Goal: Task Accomplishment & Management: Complete application form

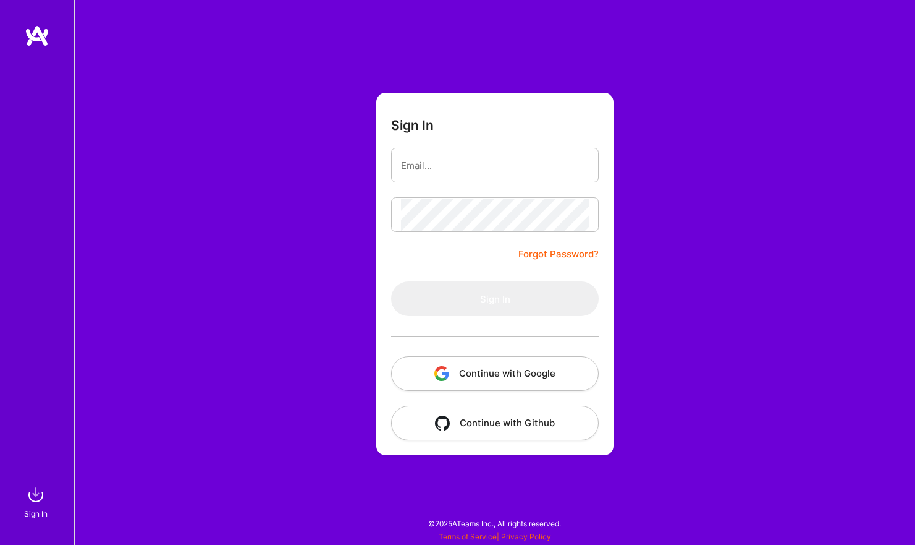
click at [491, 376] on button "Continue with Google" at bounding box center [495, 373] width 208 height 35
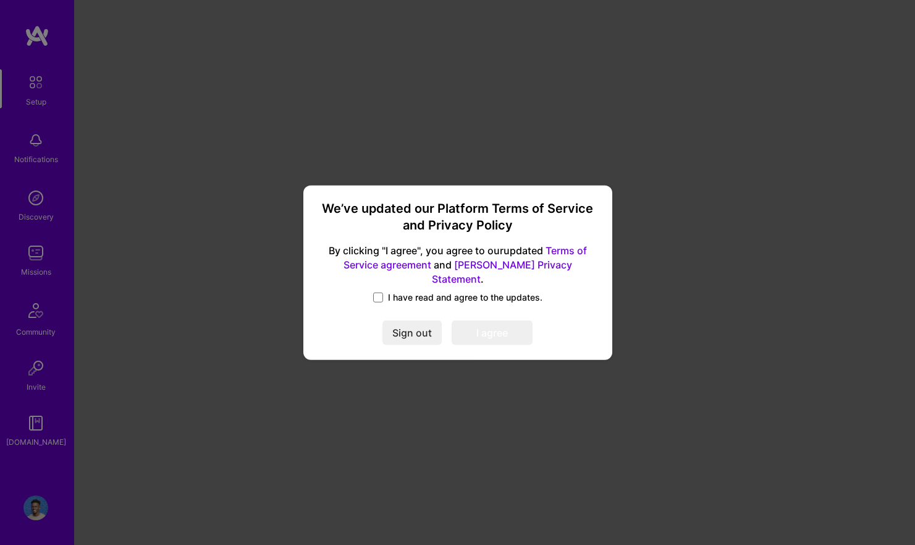
click at [412, 291] on span "I have read and agree to the updates." at bounding box center [465, 297] width 155 height 12
click at [0, 0] on input "I have read and agree to the updates." at bounding box center [0, 0] width 0 height 0
click at [468, 329] on button "I agree" at bounding box center [492, 332] width 81 height 25
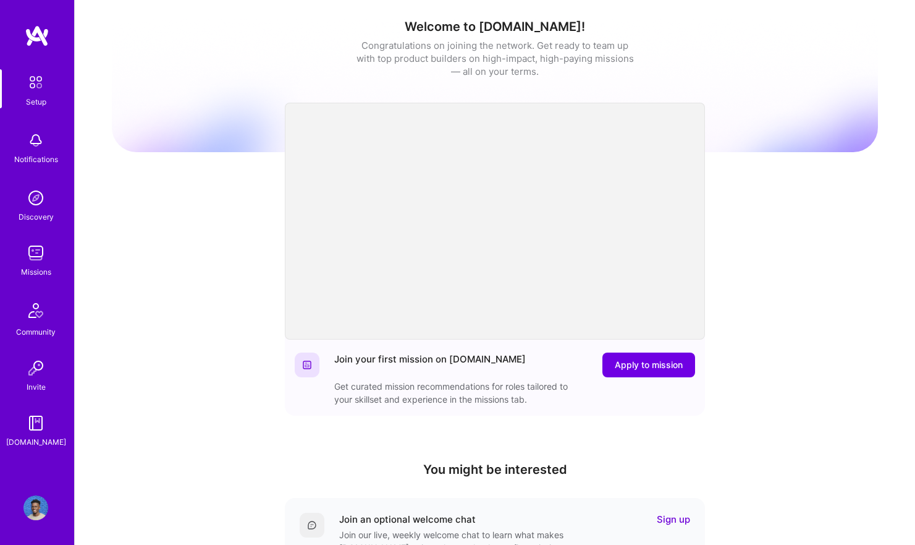
click at [37, 245] on img at bounding box center [35, 252] width 25 height 25
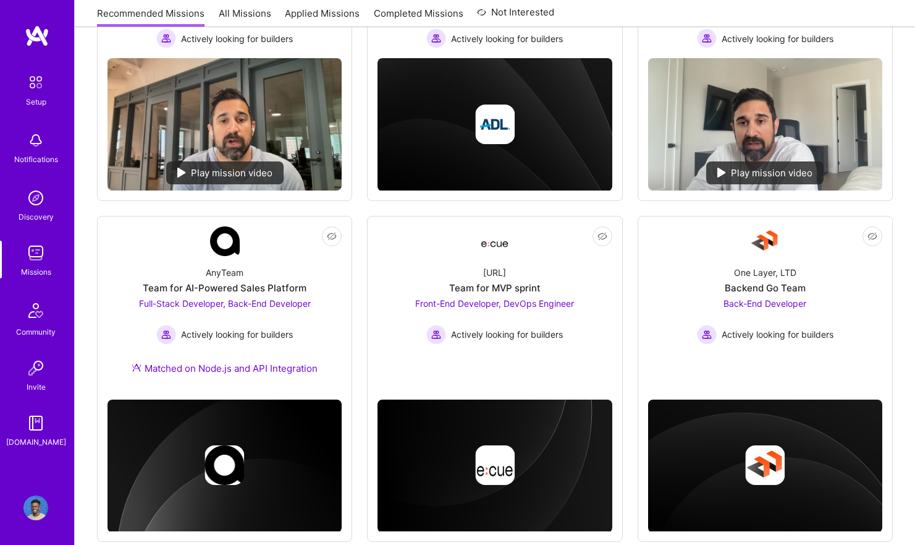
scroll to position [278, 0]
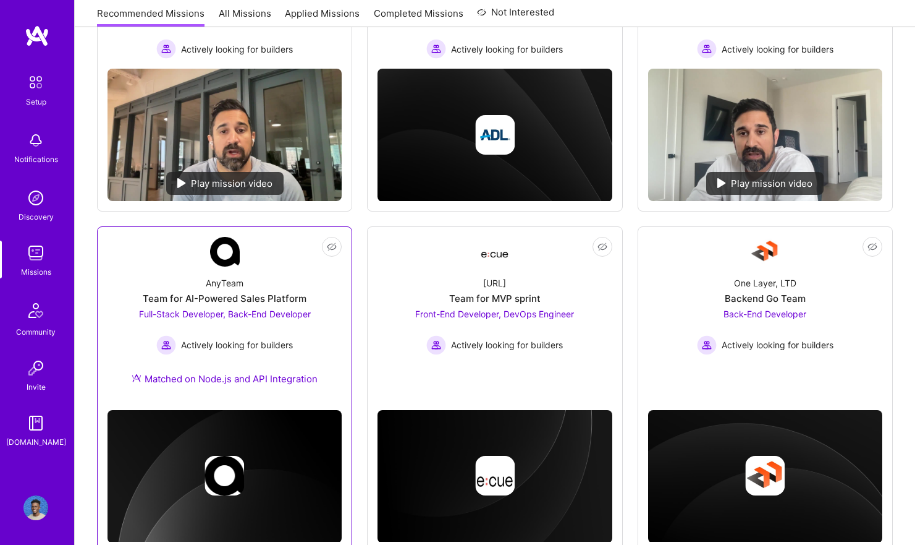
click at [301, 292] on div "Team for AI-Powered Sales Platform" at bounding box center [225, 298] width 164 height 13
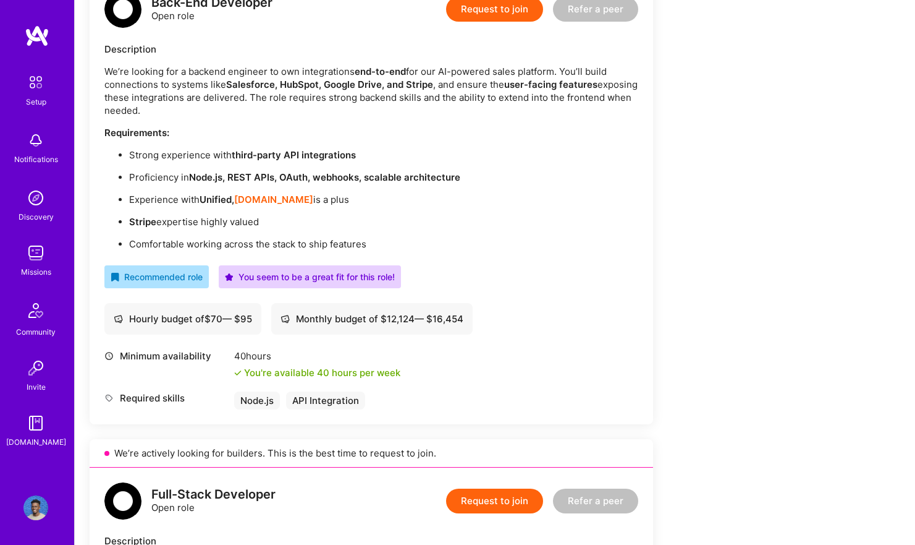
scroll to position [355, 0]
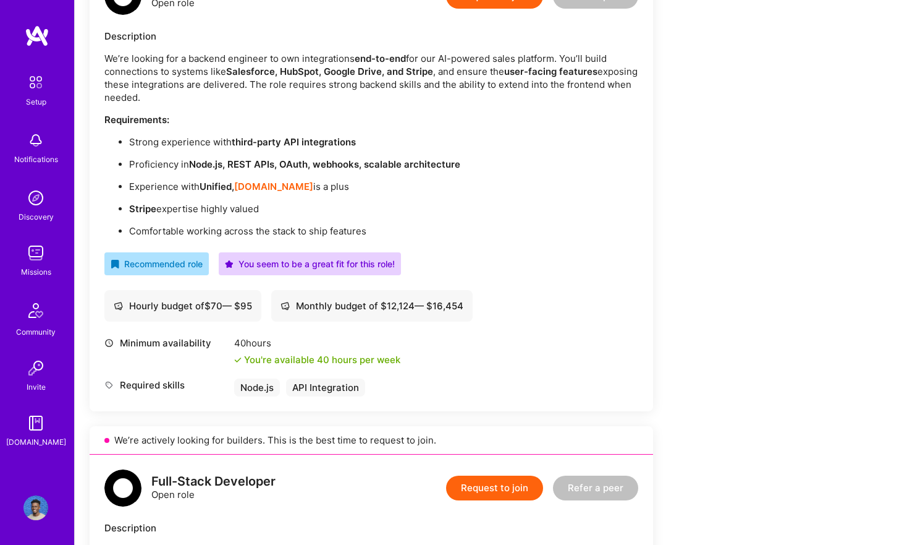
click at [494, 481] on button "Request to join" at bounding box center [494, 487] width 97 height 25
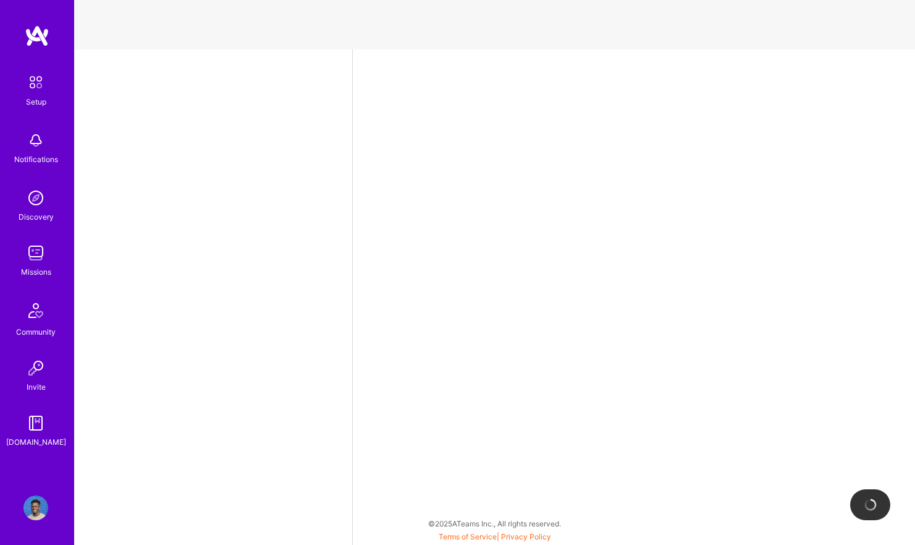
select select "US"
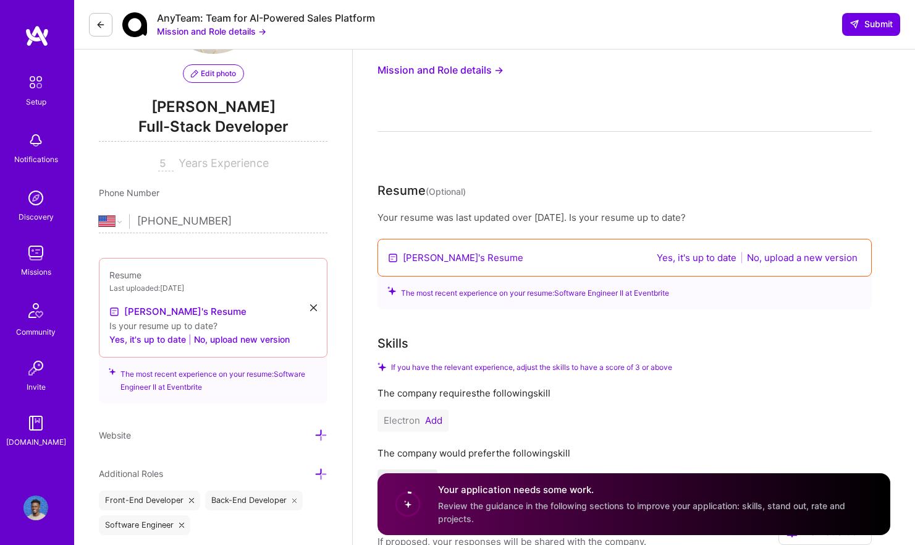
scroll to position [126, 0]
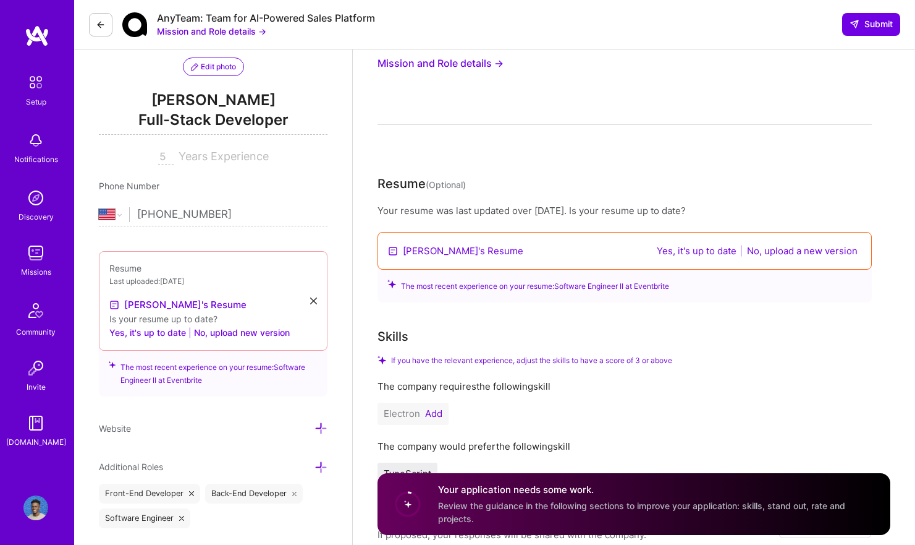
click at [802, 252] on button "No, upload a new version" at bounding box center [803, 251] width 118 height 14
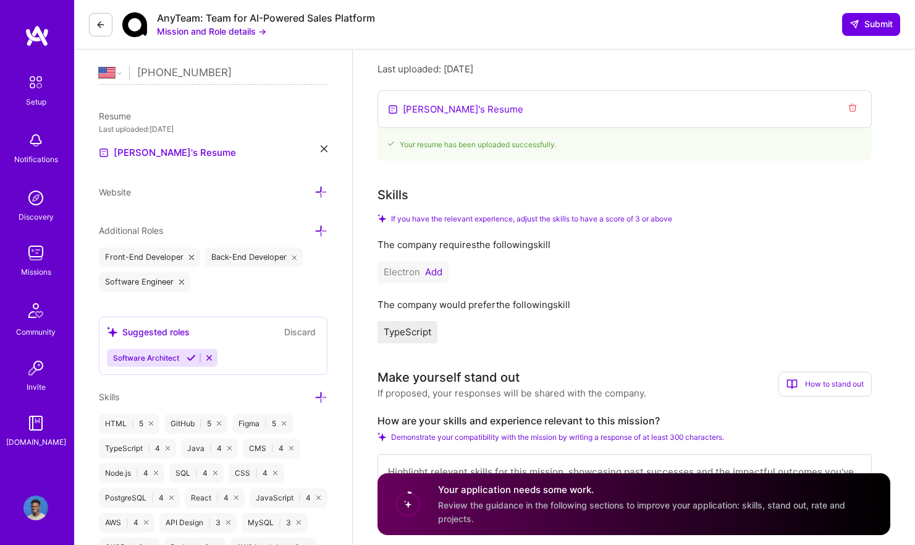
scroll to position [279, 0]
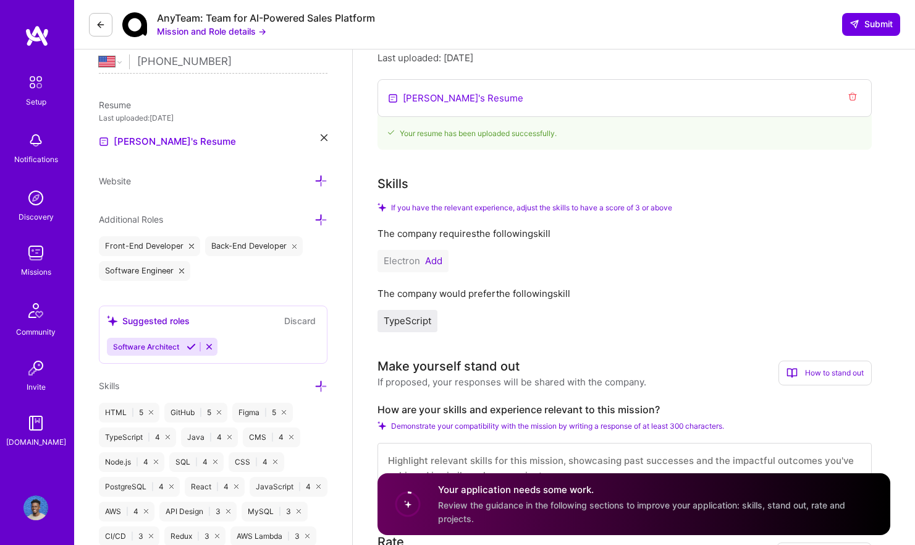
click at [431, 259] on button "Add" at bounding box center [433, 261] width 17 height 10
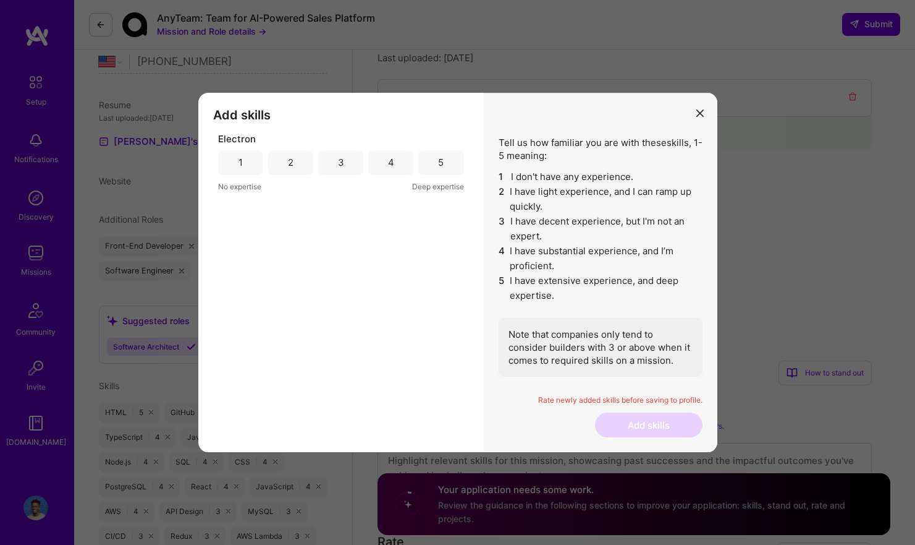
click at [350, 163] on div "3" at bounding box center [340, 162] width 45 height 25
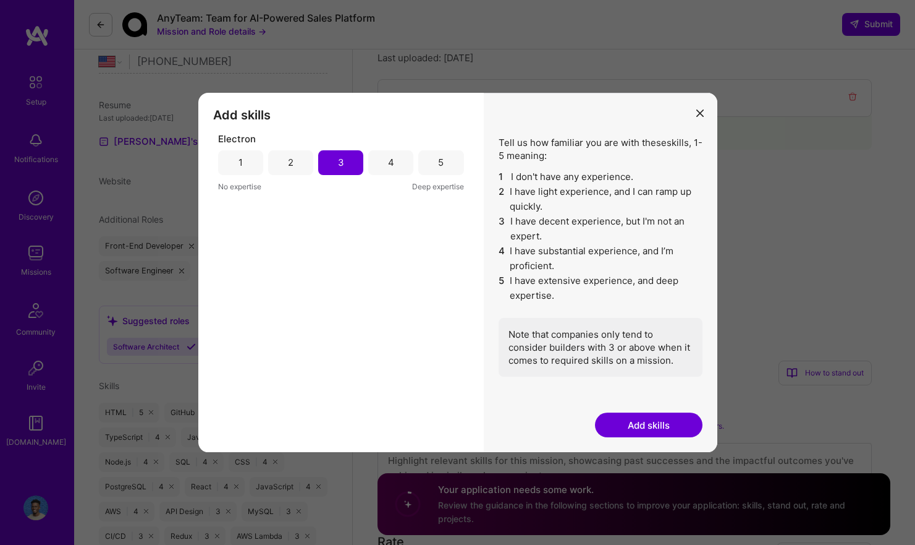
click at [396, 158] on div "4" at bounding box center [390, 162] width 45 height 25
click at [666, 425] on button "Add skills" at bounding box center [649, 424] width 108 height 25
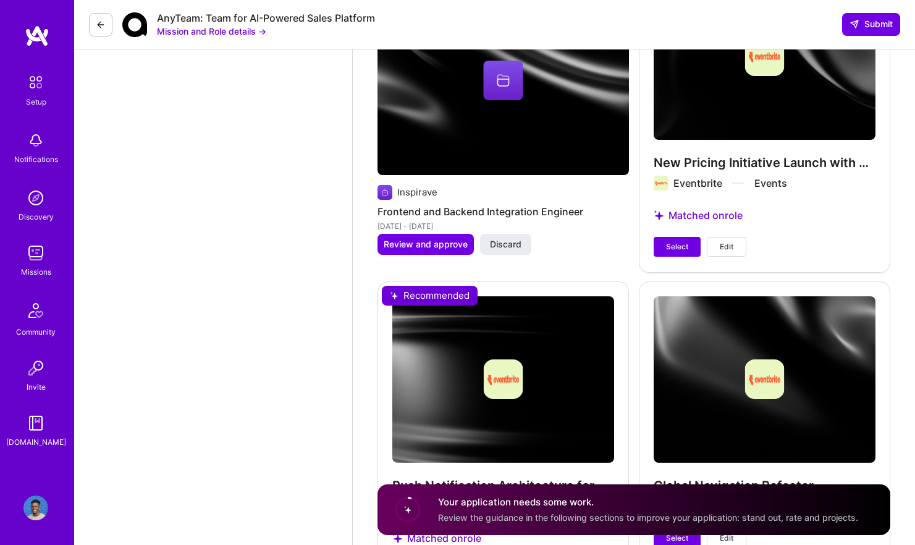
scroll to position [1917, 0]
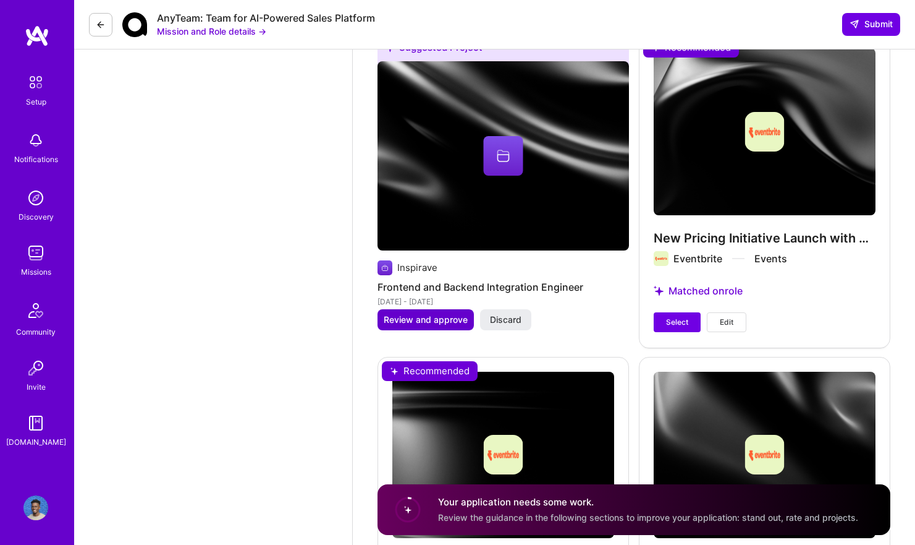
click at [398, 315] on span "Review and approve" at bounding box center [426, 319] width 84 height 12
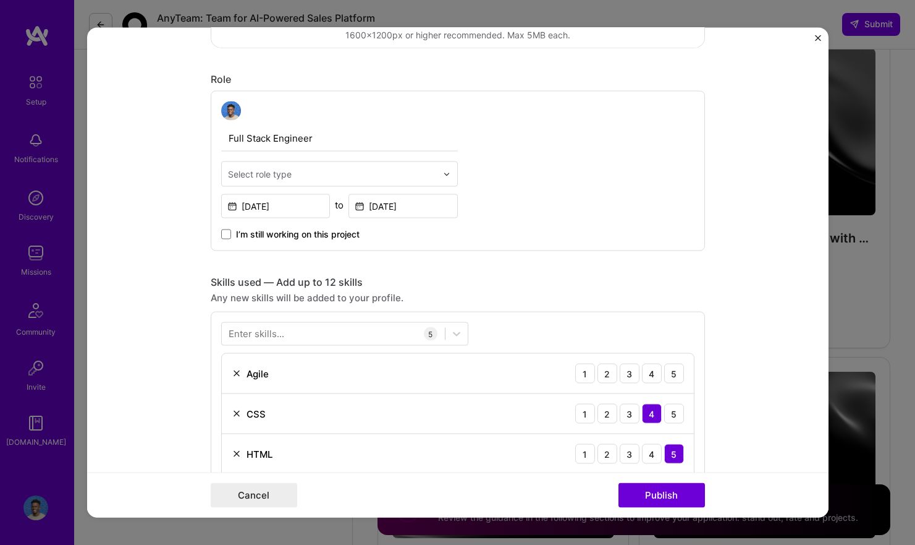
scroll to position [0, 0]
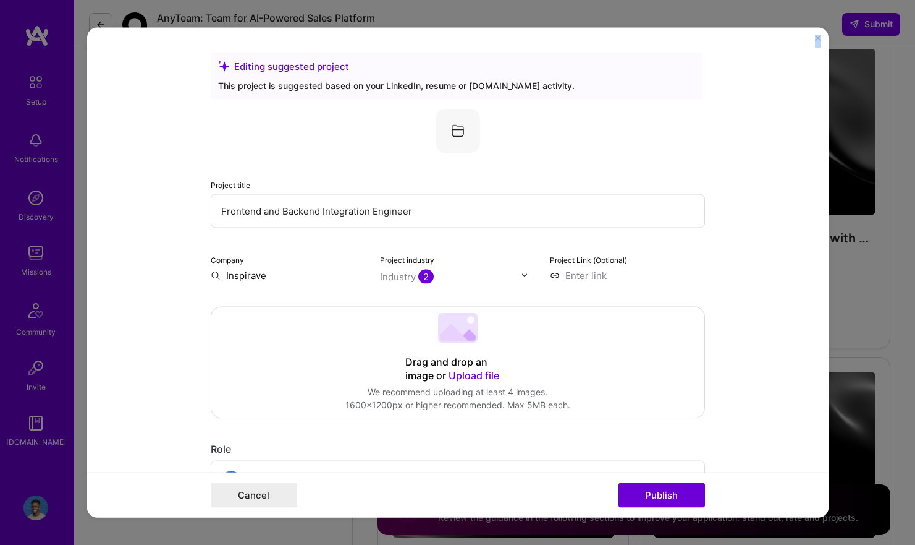
click at [817, 34] on div "Editing suggested project This project is suggested based on your LinkedIn, res…" at bounding box center [458, 272] width 742 height 490
click at [820, 38] on img "Close" at bounding box center [818, 38] width 6 height 6
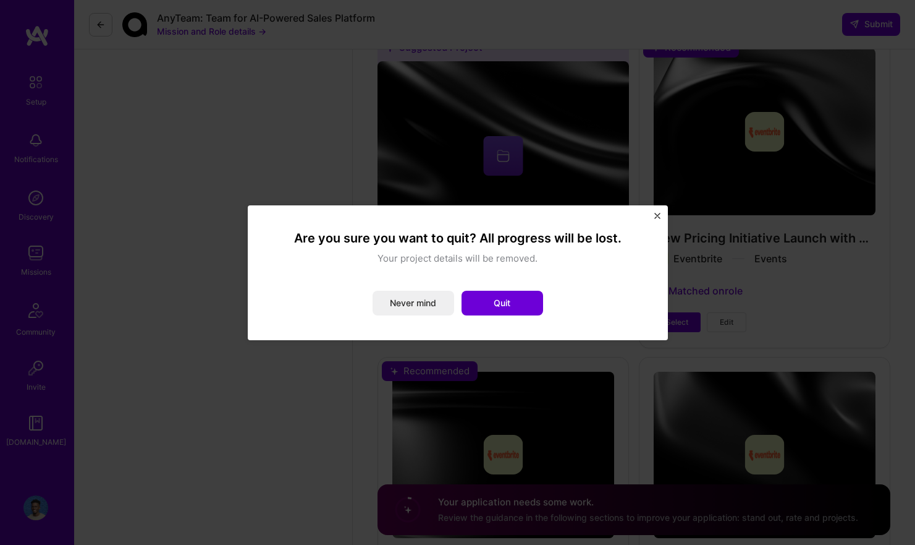
click at [658, 213] on img "Close" at bounding box center [658, 216] width 6 height 6
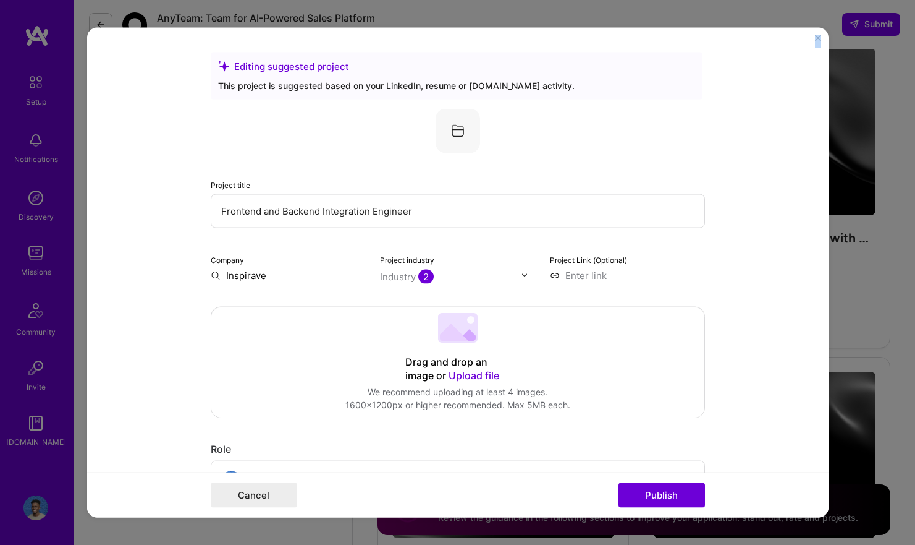
click at [816, 38] on img "Close" at bounding box center [818, 38] width 6 height 6
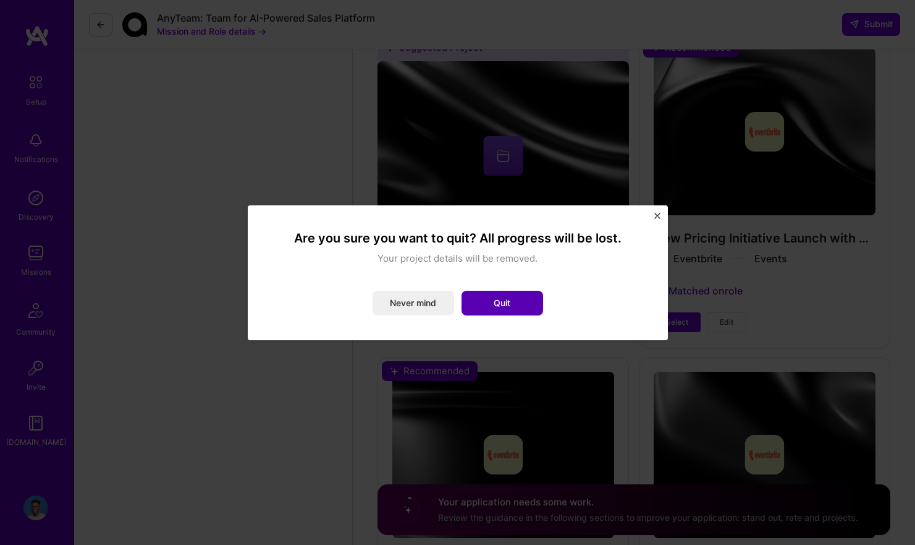
click at [481, 297] on button "Quit" at bounding box center [503, 302] width 82 height 25
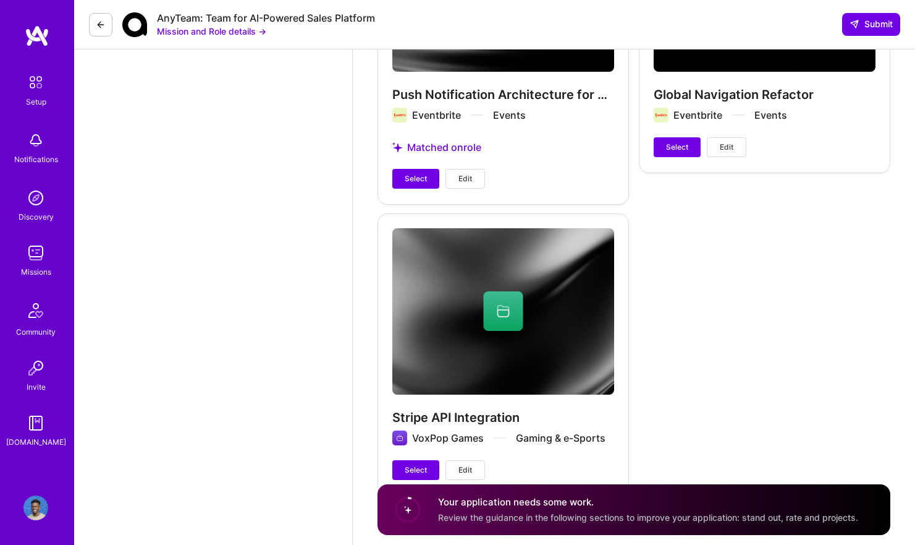
scroll to position [2420, 0]
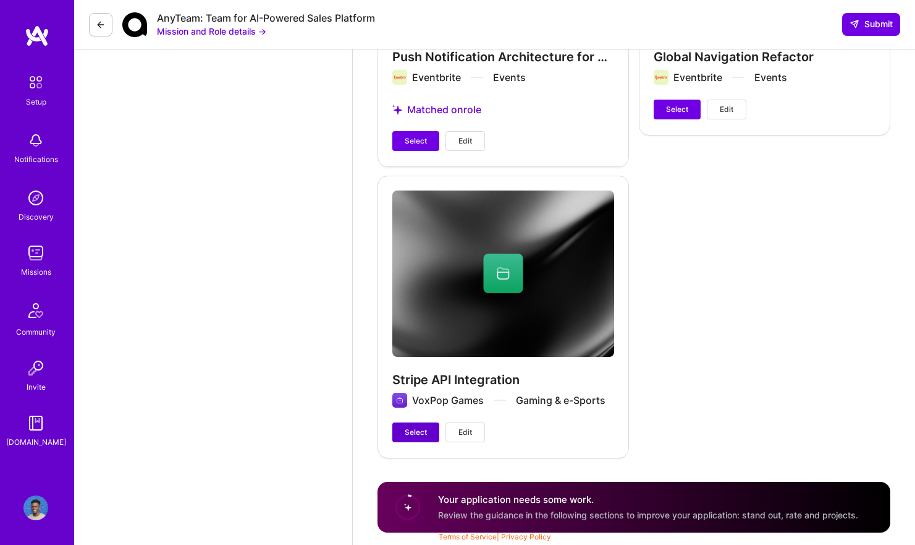
click at [402, 426] on button "Select" at bounding box center [415, 432] width 47 height 20
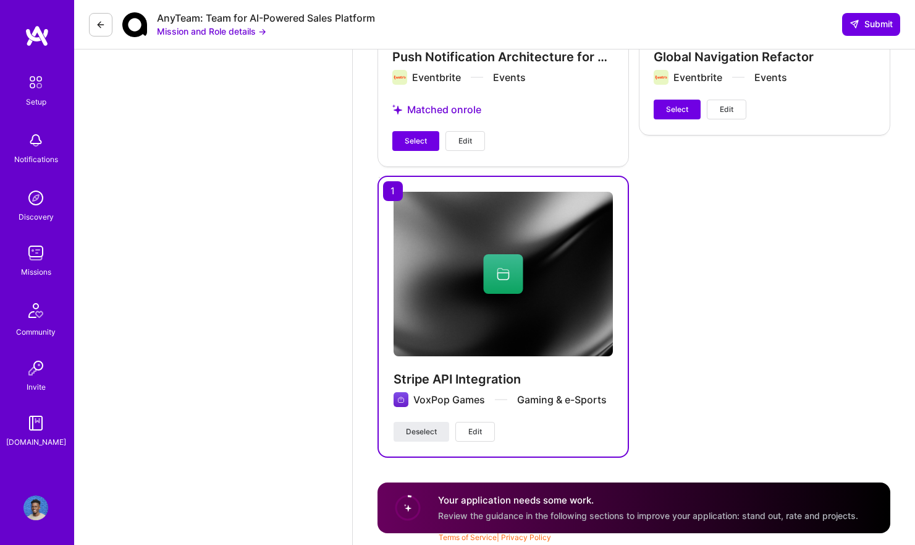
click at [458, 294] on img at bounding box center [503, 274] width 219 height 164
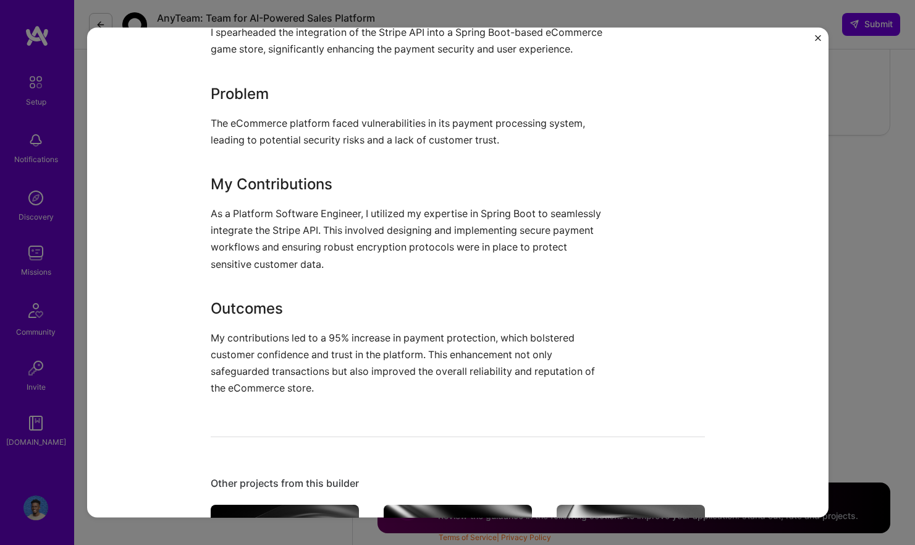
scroll to position [490, 0]
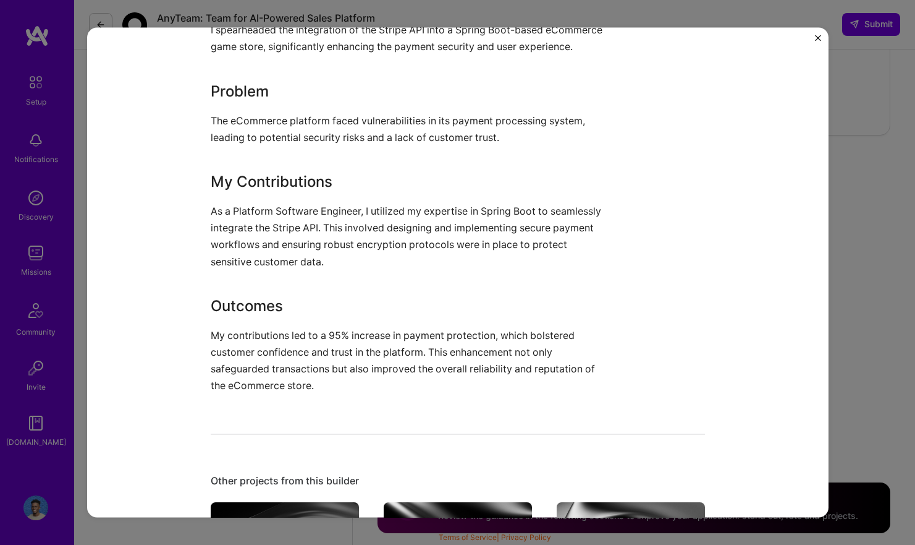
click at [837, 74] on div "Stripe API Integration VoxPop Games Gaming & e-Sports Role Platform Software En…" at bounding box center [457, 272] width 915 height 545
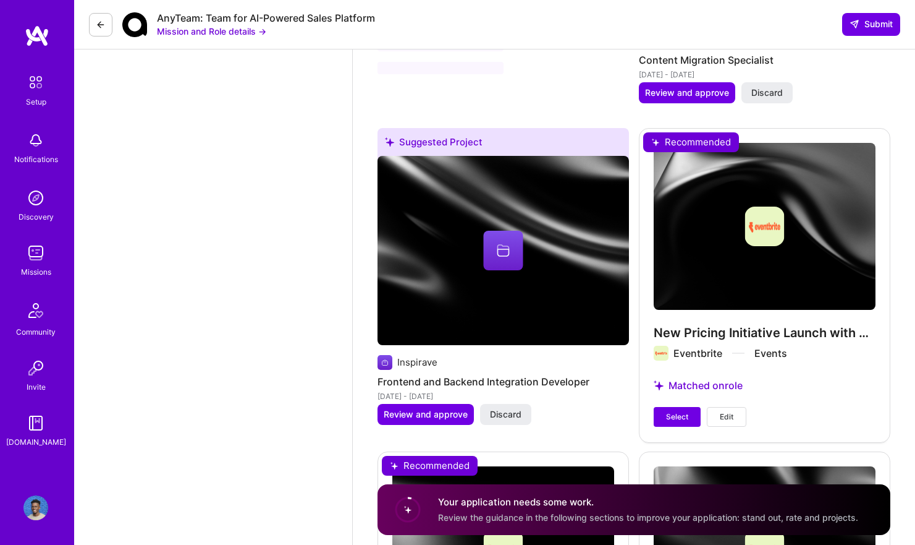
scroll to position [1823, 0]
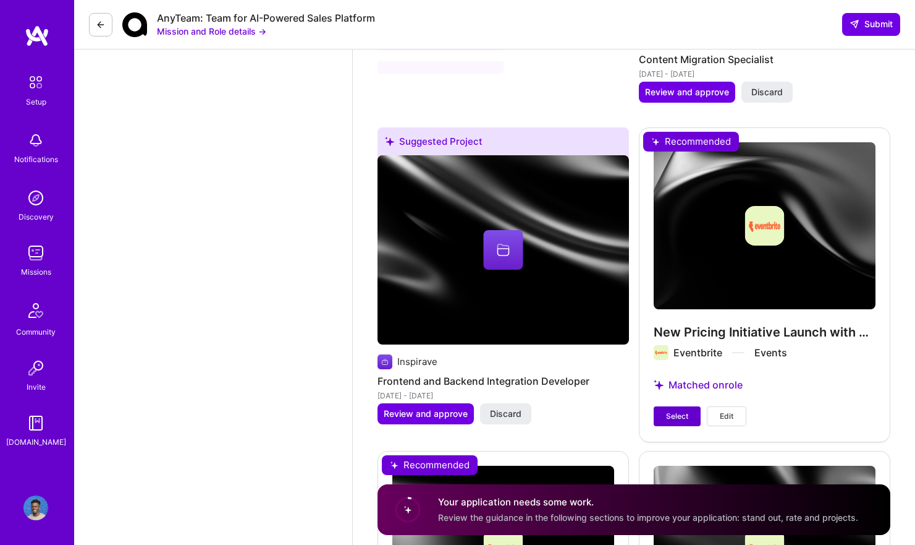
click at [678, 410] on span "Select" at bounding box center [677, 415] width 22 height 11
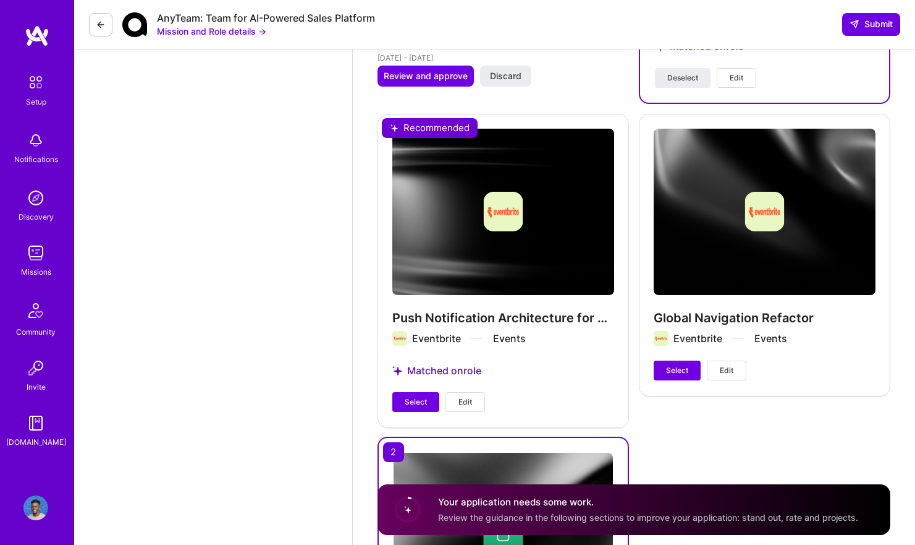
scroll to position [2152, 0]
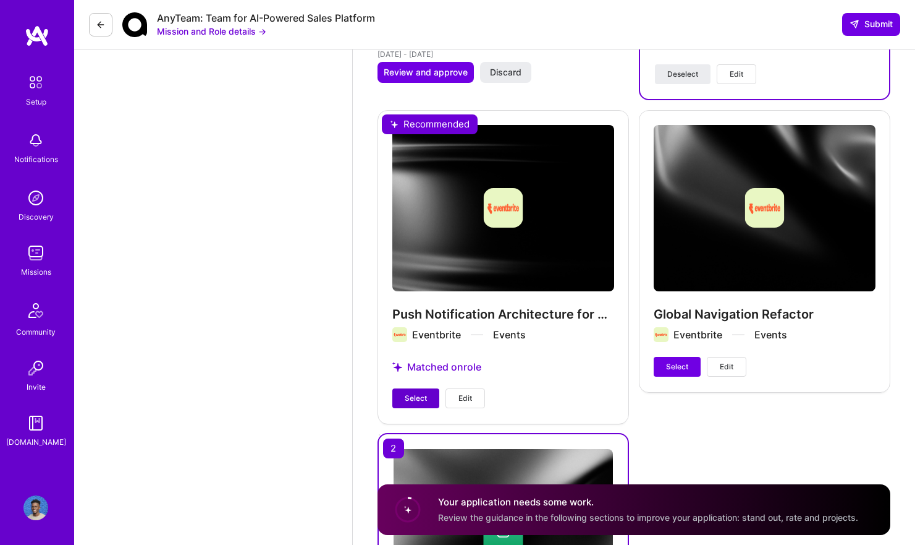
click at [426, 399] on span "Select" at bounding box center [416, 397] width 22 height 11
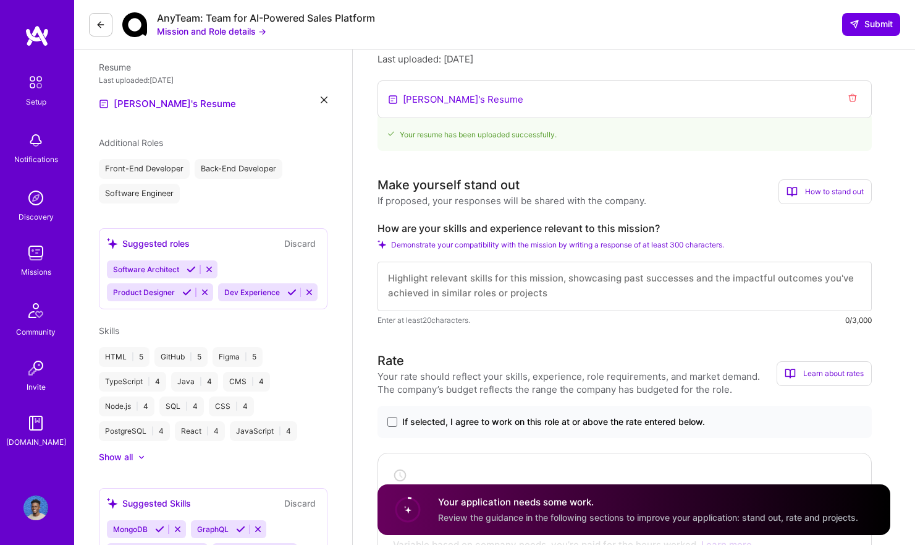
scroll to position [0, 0]
click at [439, 288] on textarea at bounding box center [625, 285] width 494 height 49
click at [576, 282] on textarea at bounding box center [625, 285] width 494 height 49
paste textarea "With over 5 years of experience in software engineering, I specialize in buildi…"
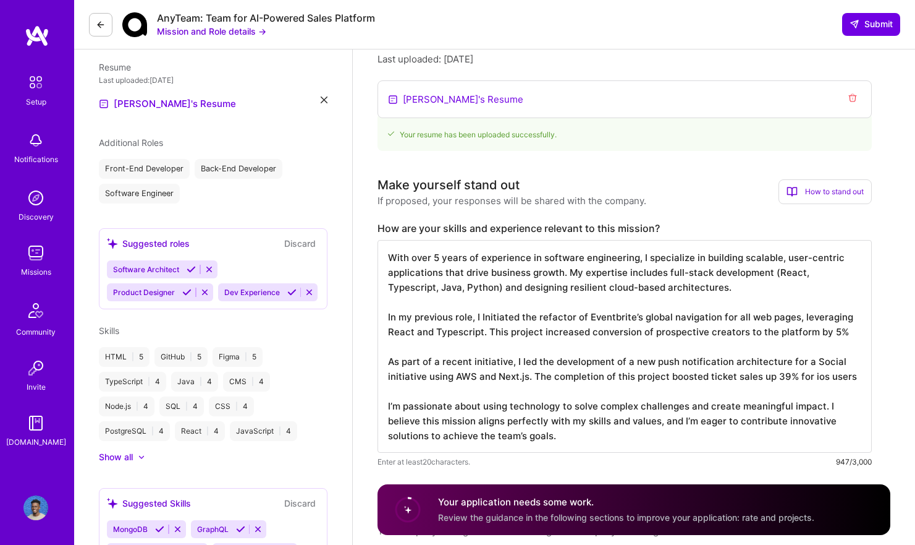
type textarea "With over 5 years of experience in software engineering, I specialize in buildi…"
click at [564, 181] on h3 "Make yourself stand out" at bounding box center [512, 185] width 269 height 19
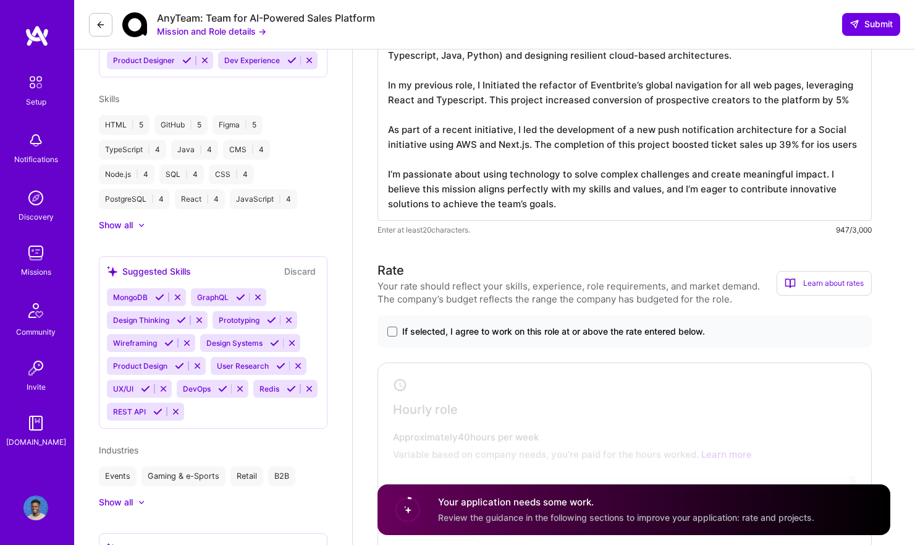
scroll to position [550, 0]
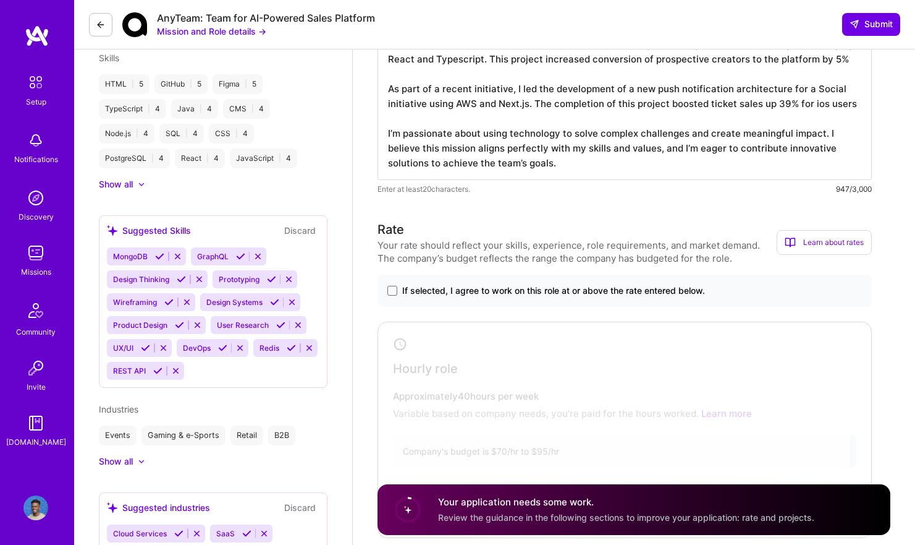
click at [570, 291] on span "If selected, I agree to work on this role at or above the rate entered below." at bounding box center [553, 290] width 303 height 12
click at [0, 0] on input "If selected, I agree to work on this role at or above the rate entered below." at bounding box center [0, 0] width 0 height 0
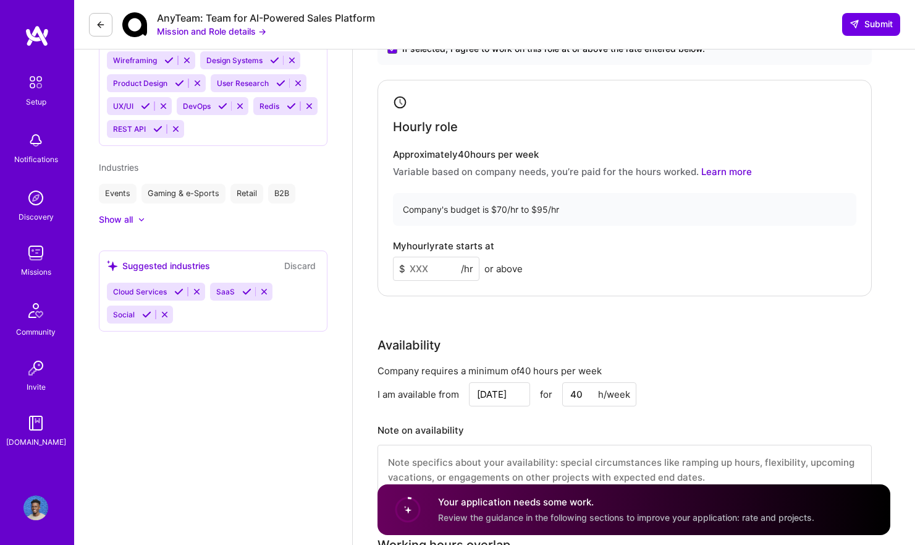
scroll to position [879, 0]
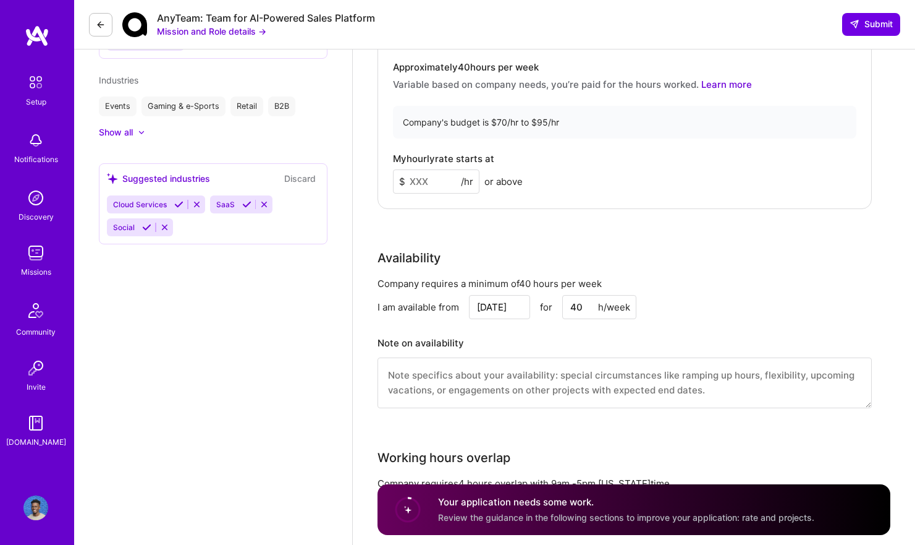
click at [439, 187] on input at bounding box center [436, 181] width 87 height 24
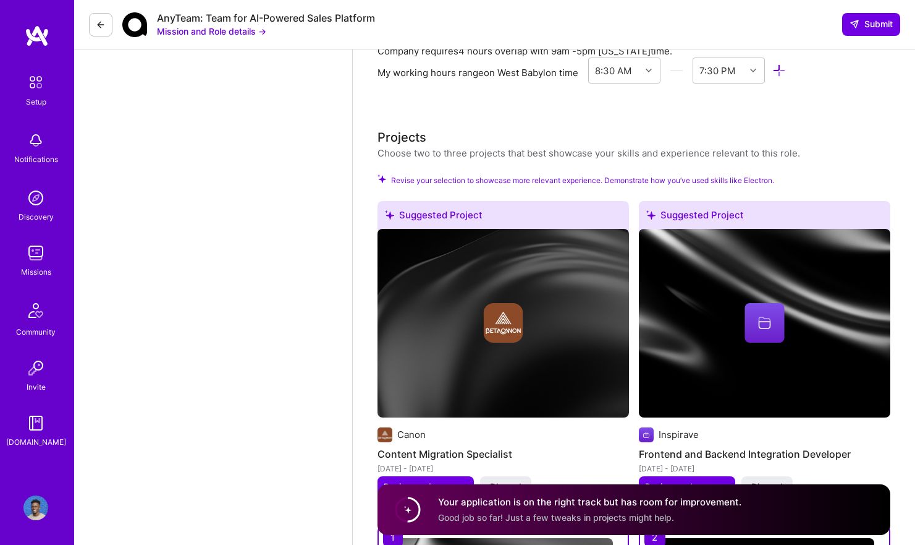
scroll to position [1257, 0]
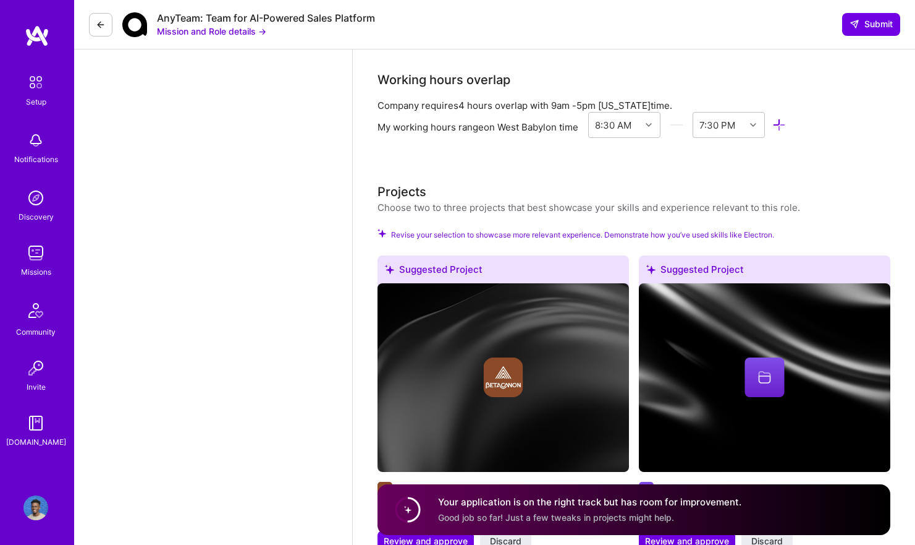
type input "60"
click at [425, 199] on div "Projects" at bounding box center [402, 191] width 49 height 19
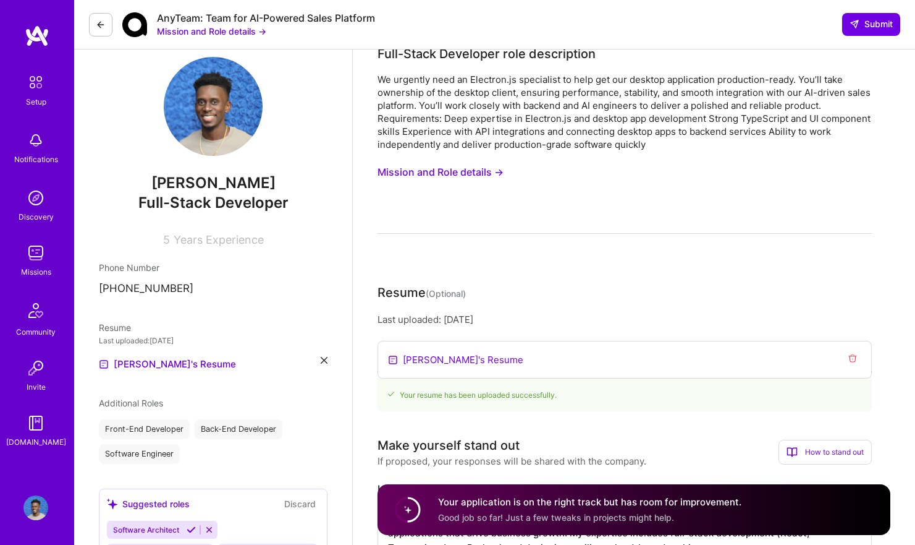
scroll to position [0, 0]
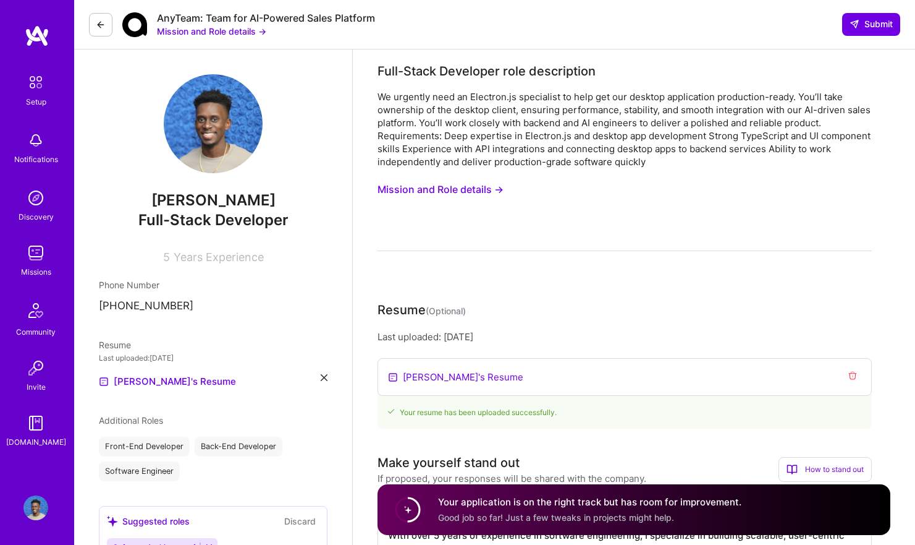
click at [826, 465] on div "How to stand out" at bounding box center [825, 469] width 93 height 25
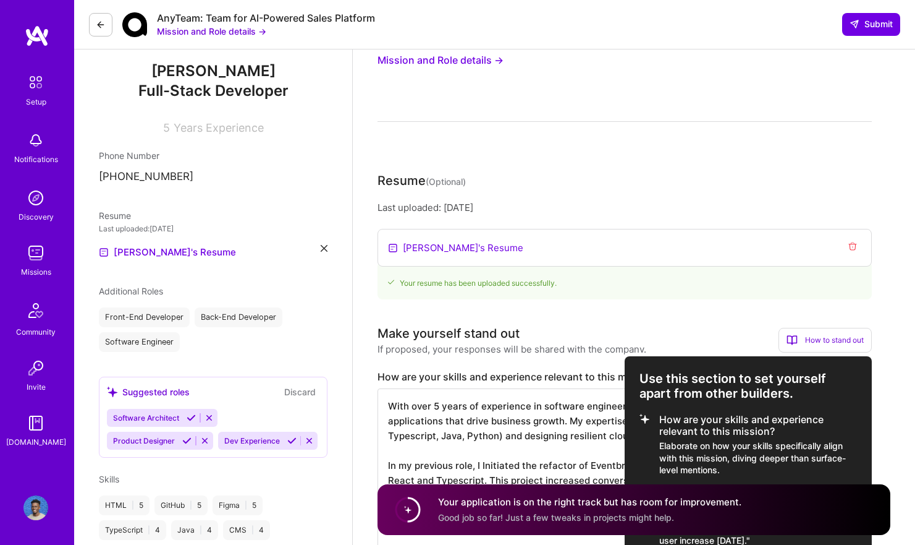
scroll to position [303, 0]
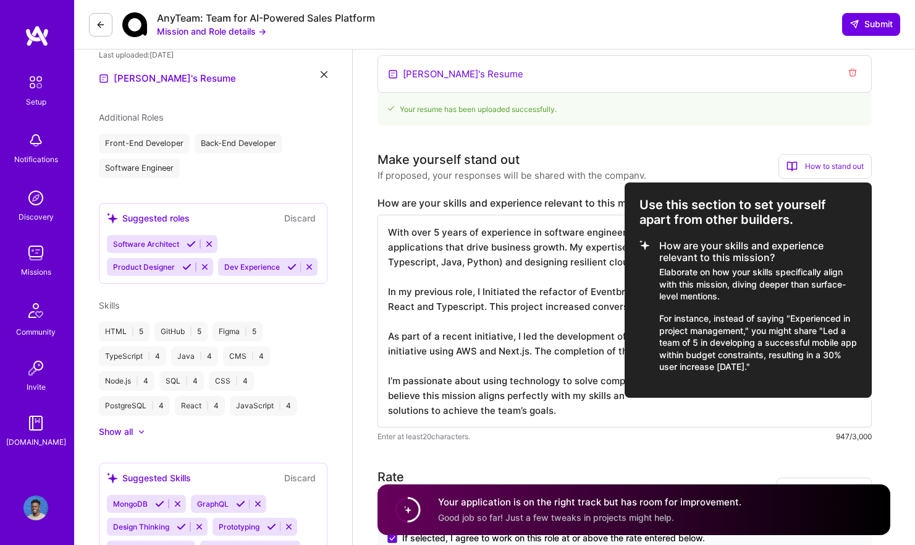
click at [559, 326] on div at bounding box center [457, 272] width 915 height 545
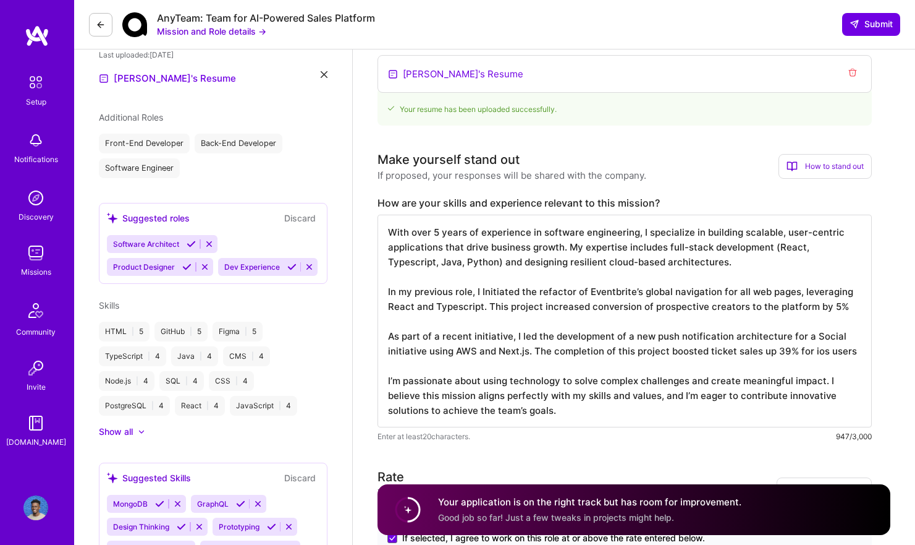
click at [860, 353] on textarea "With over 5 years of experience in software engineering, I specialize in buildi…" at bounding box center [625, 320] width 494 height 213
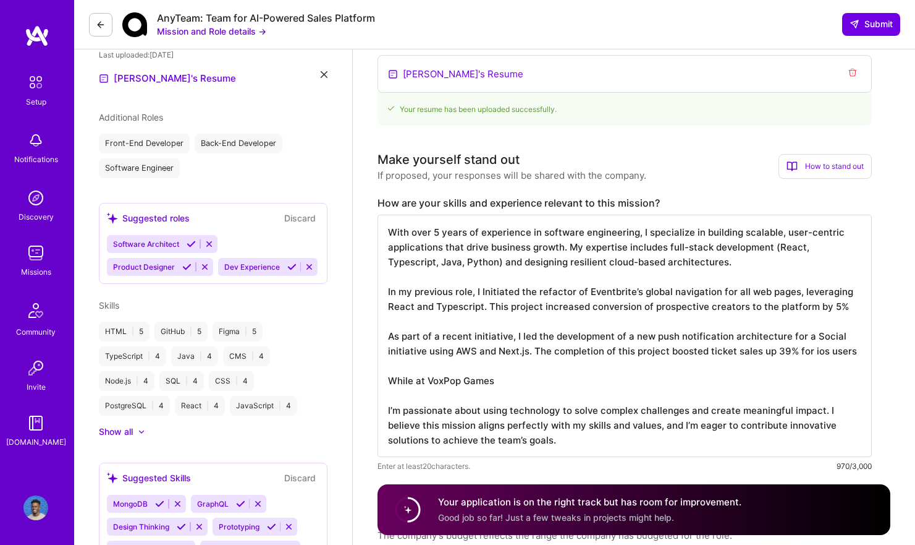
paste textarea "Acted as sole-engineer, leading development of all VoxPop games using Java, Spr…"
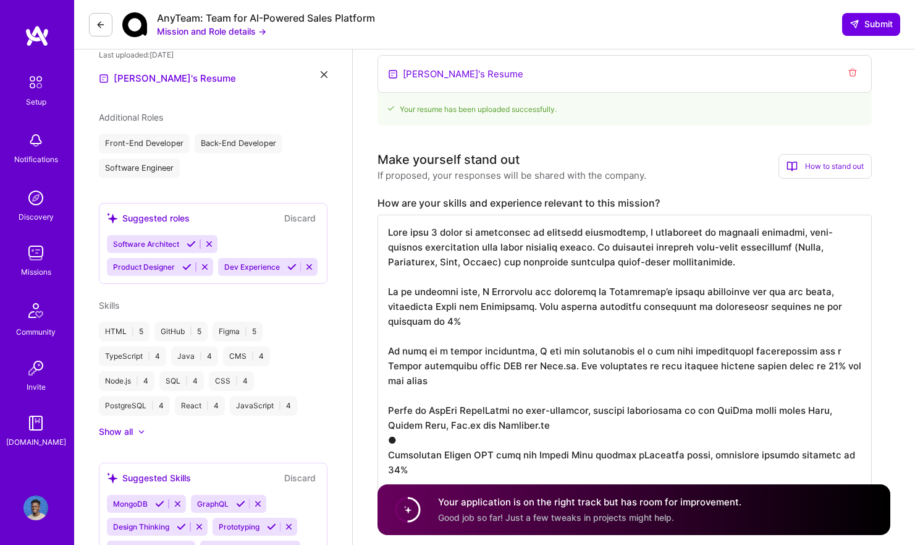
click at [494, 377] on textarea at bounding box center [625, 357] width 494 height 287
drag, startPoint x: 526, startPoint y: 381, endPoint x: 499, endPoint y: 381, distance: 27.2
click at [499, 381] on textarea at bounding box center [625, 357] width 494 height 287
click at [601, 383] on textarea at bounding box center [625, 357] width 494 height 287
click at [478, 409] on textarea at bounding box center [625, 357] width 494 height 287
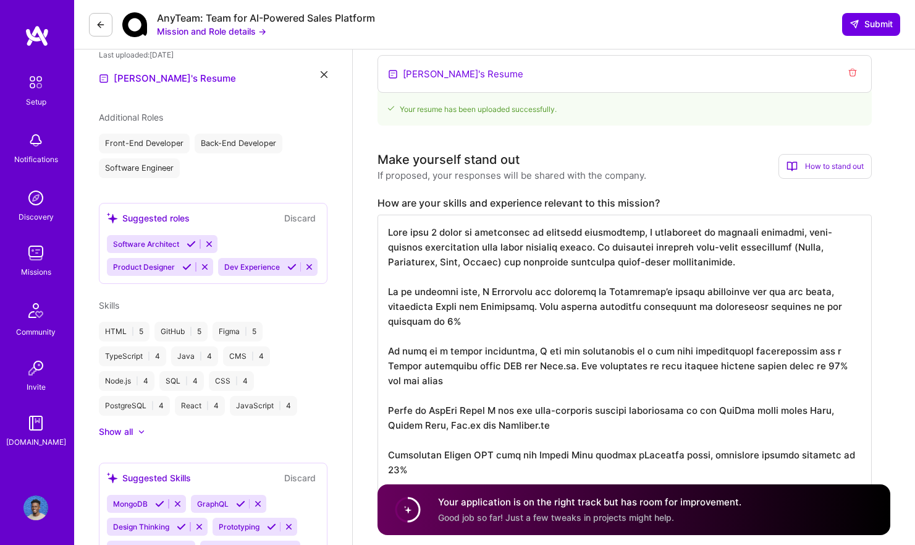
click at [545, 391] on textarea at bounding box center [625, 357] width 494 height 287
click at [388, 426] on textarea at bounding box center [625, 357] width 494 height 287
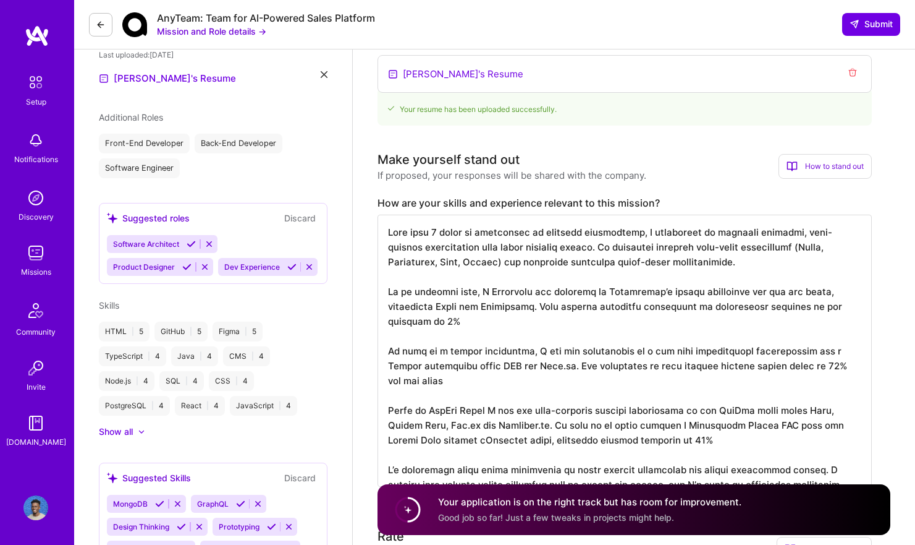
scroll to position [1, 0]
type textarea "Lore ipsu 8 dolor si ametconsec ad elitsedd eiusmodtemp, I utlaboreet do magnaa…"
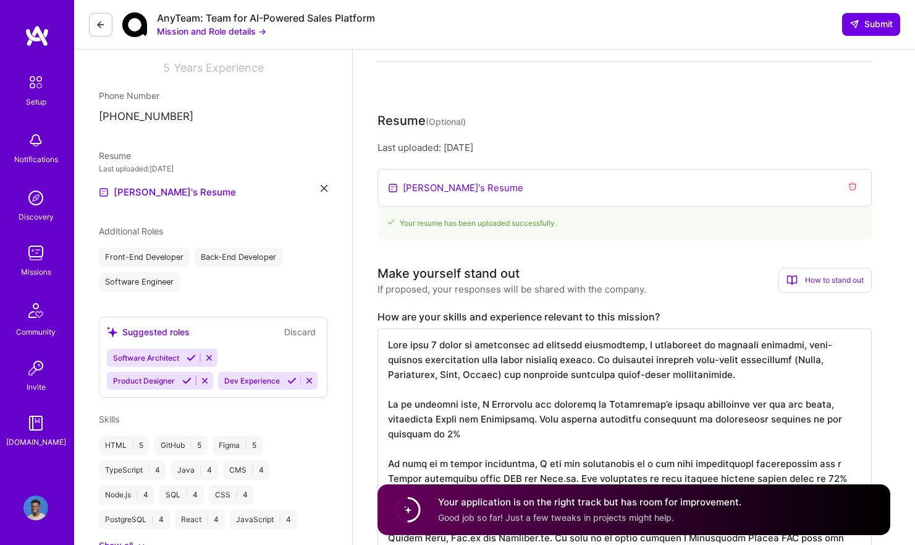
scroll to position [0, 0]
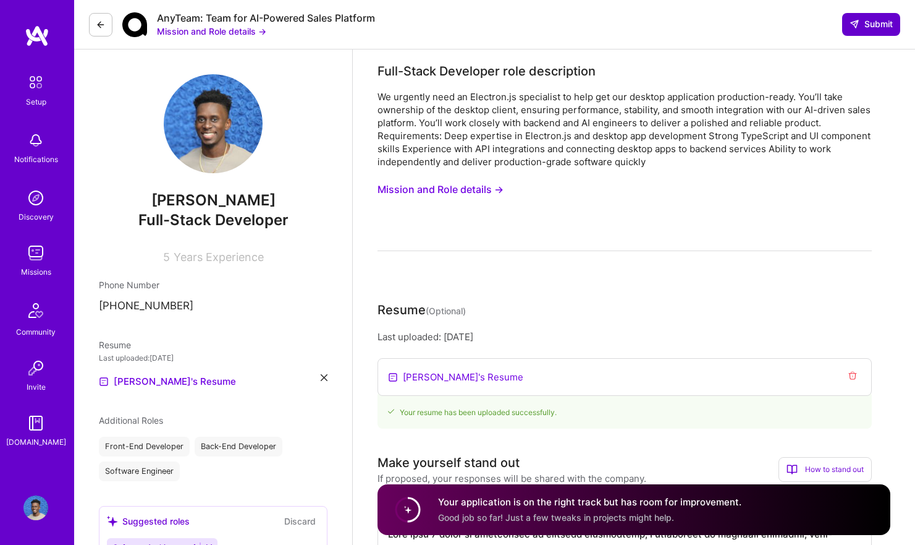
click at [862, 25] on span "Submit" at bounding box center [871, 24] width 43 height 12
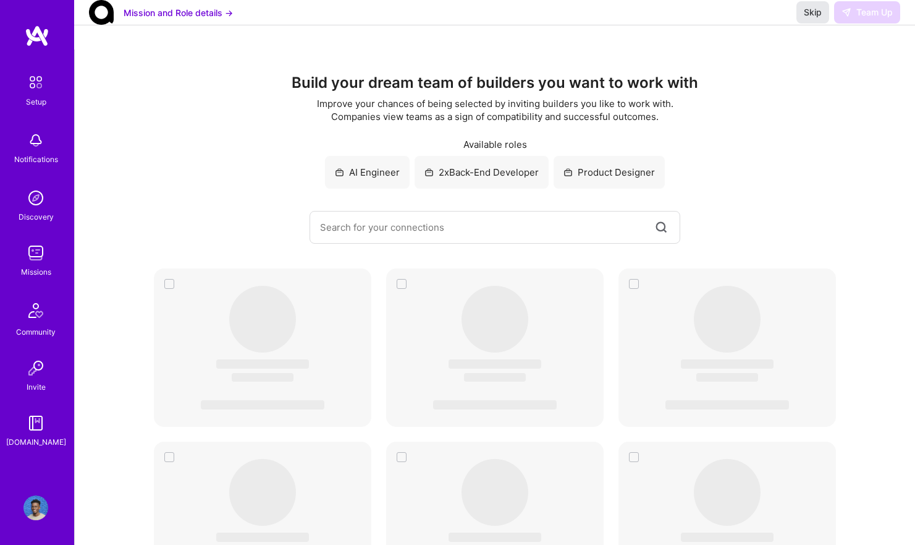
click at [818, 19] on span "Skip" at bounding box center [813, 12] width 18 height 12
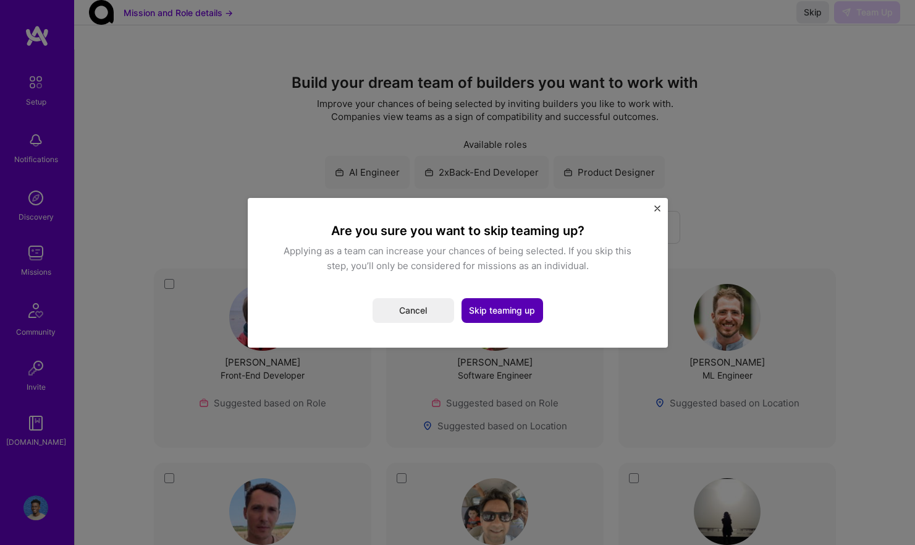
click at [475, 304] on button "Skip teaming up" at bounding box center [503, 310] width 82 height 25
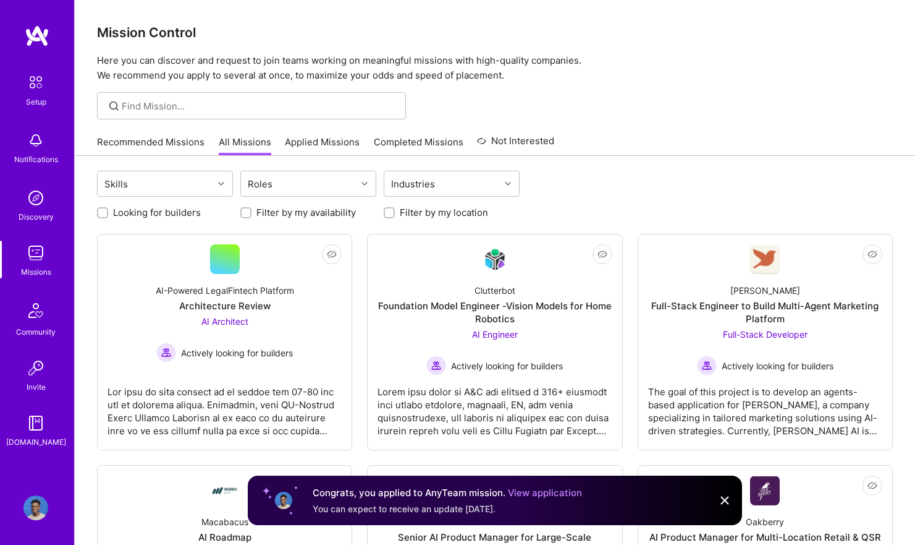
click at [140, 143] on link "Recommended Missions" at bounding box center [151, 145] width 108 height 20
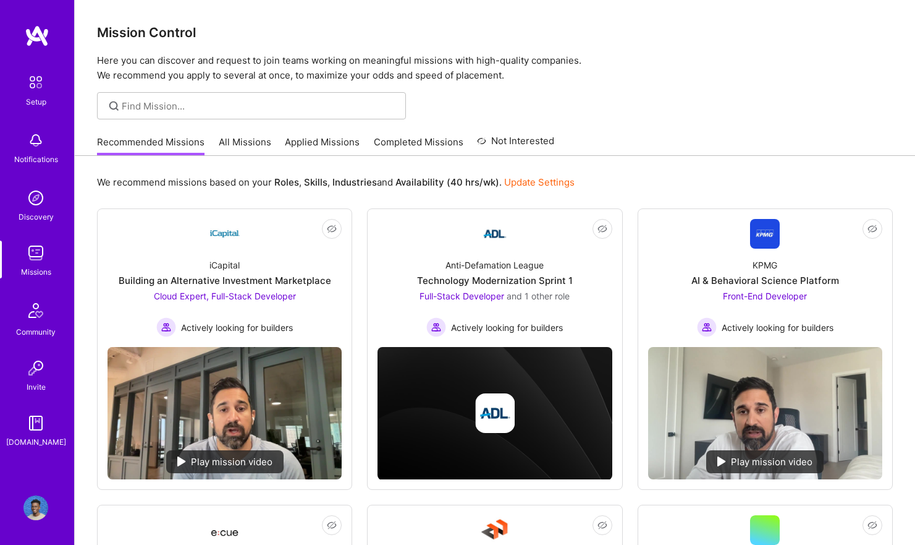
click at [332, 142] on link "Applied Missions" at bounding box center [322, 145] width 75 height 20
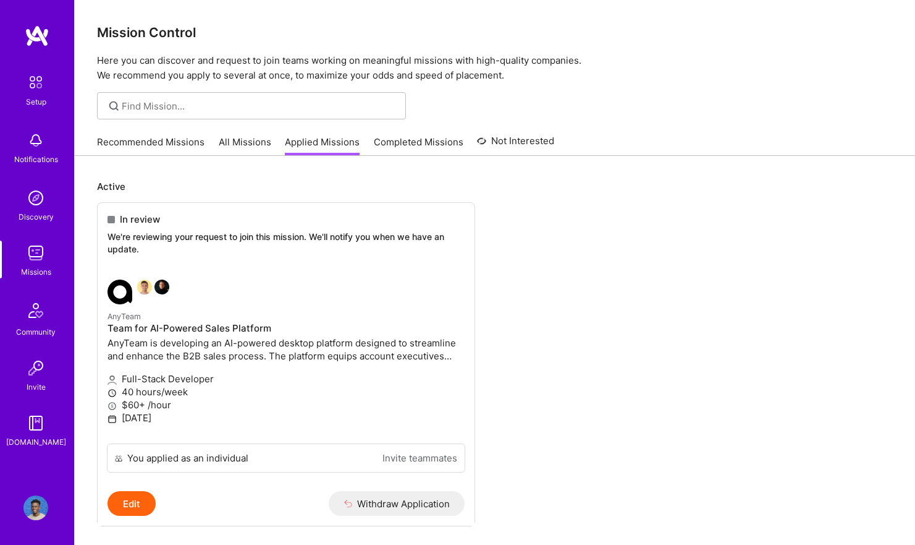
click at [158, 144] on link "Recommended Missions" at bounding box center [151, 145] width 108 height 20
